Goal: Communication & Community: Answer question/provide support

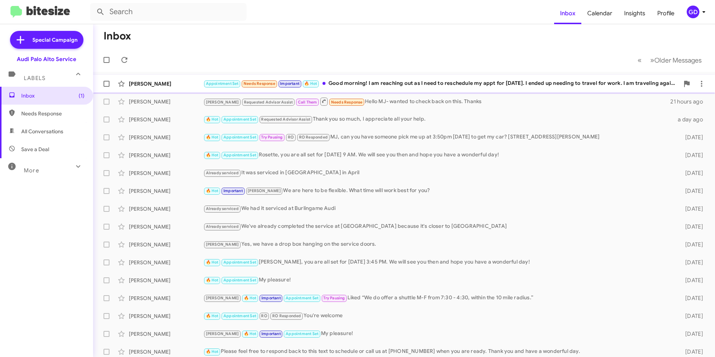
click at [139, 82] on div "[PERSON_NAME]" at bounding box center [166, 83] width 74 height 7
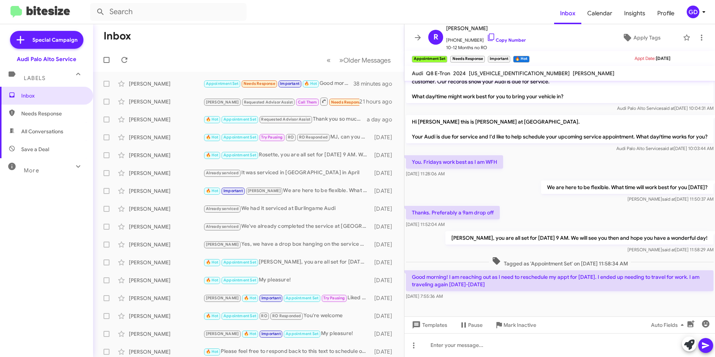
scroll to position [22, 0]
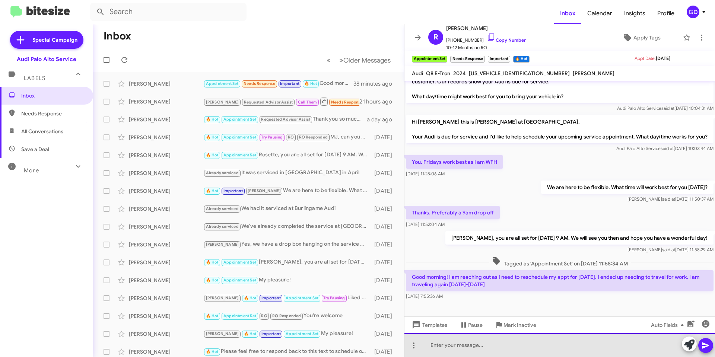
click at [434, 345] on div at bounding box center [559, 345] width 311 height 24
click at [430, 343] on div "What day and time do you want to reschedule?" at bounding box center [559, 345] width 311 height 24
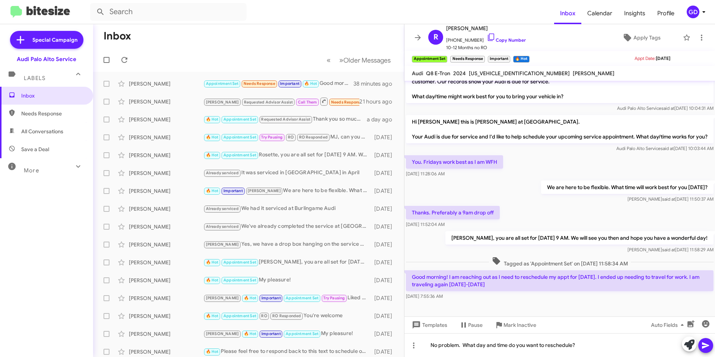
click at [704, 344] on icon at bounding box center [705, 346] width 7 height 6
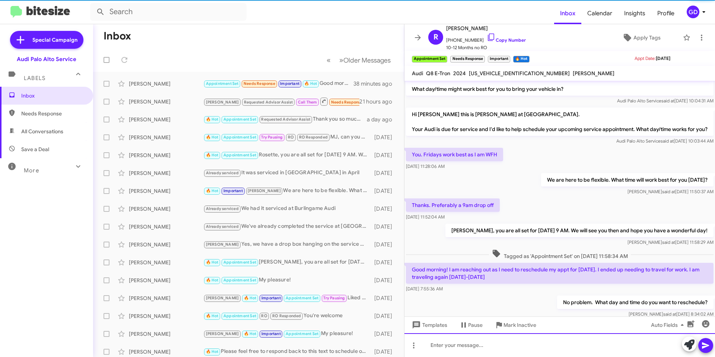
scroll to position [50, 0]
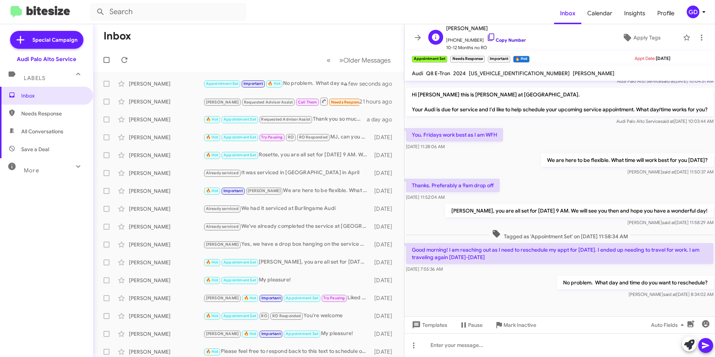
click at [502, 40] on link "Copy Number" at bounding box center [506, 40] width 39 height 6
click at [45, 114] on span "Needs Response" at bounding box center [52, 113] width 63 height 7
type input "in:needs-response"
